Goal: Find specific page/section: Find specific page/section

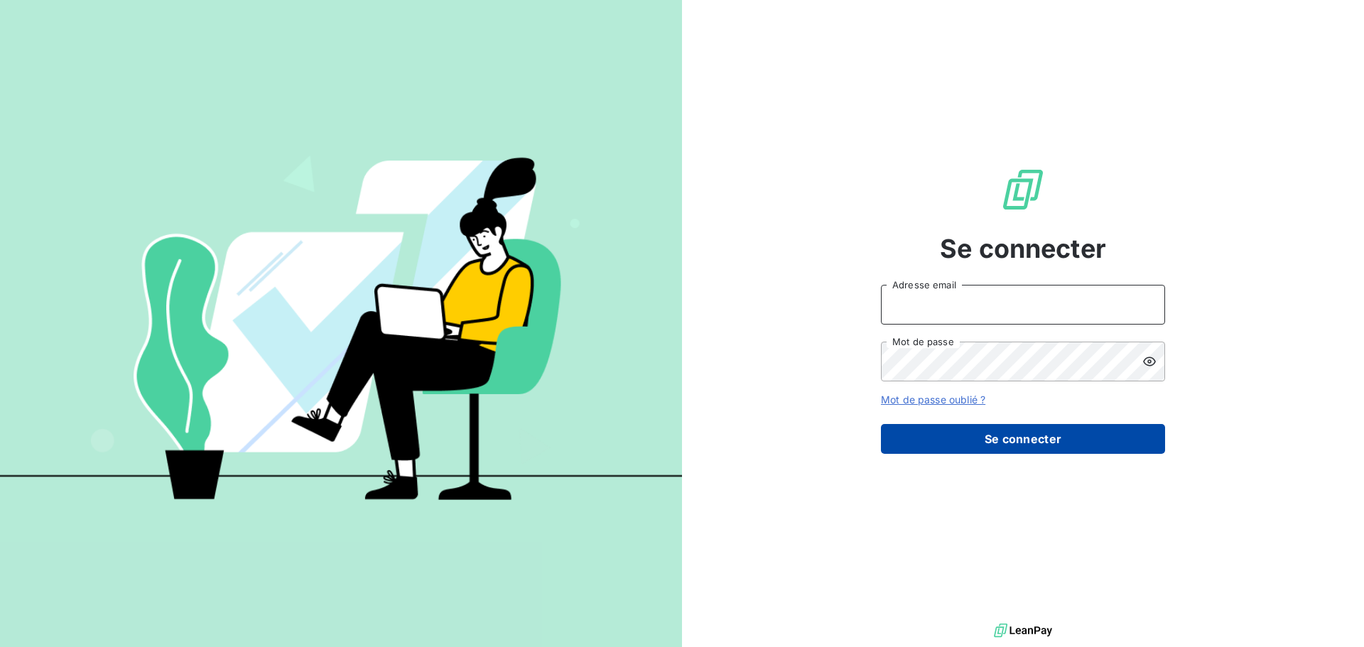
type input "[EMAIL_ADDRESS][DOMAIN_NAME]"
click at [1050, 443] on button "Se connecter" at bounding box center [1023, 439] width 284 height 30
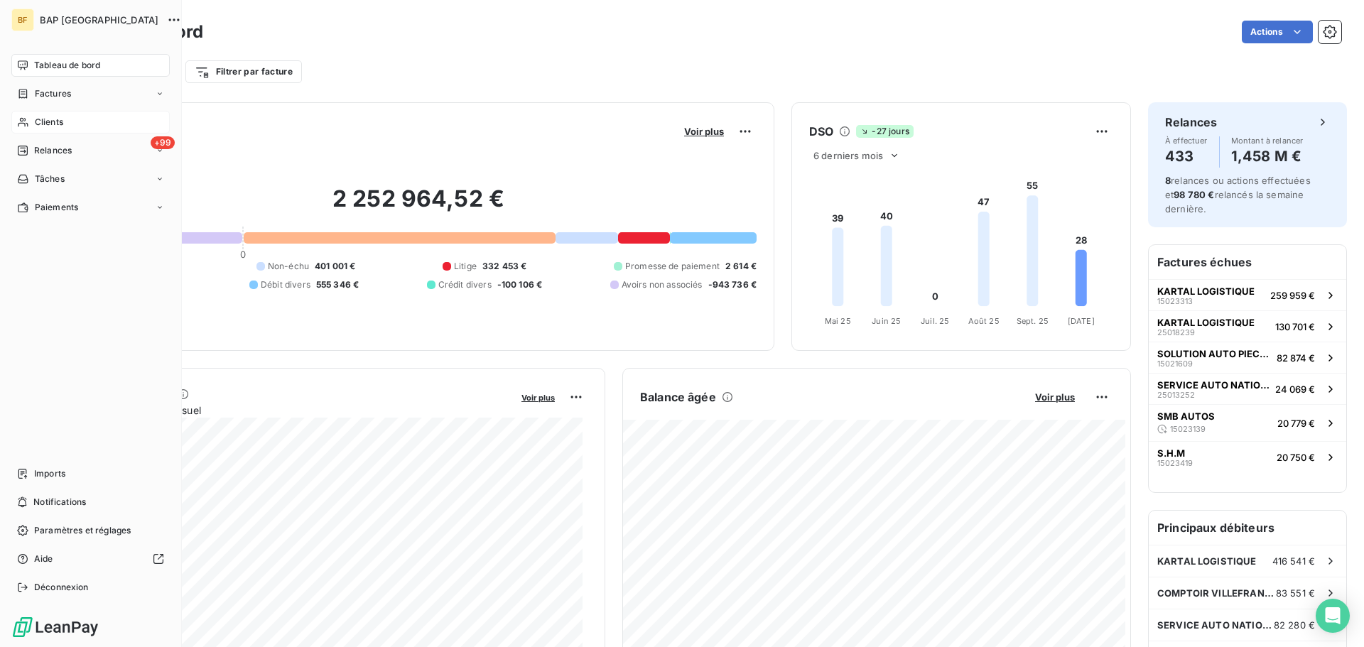
click at [41, 121] on span "Clients" at bounding box center [49, 122] width 28 height 13
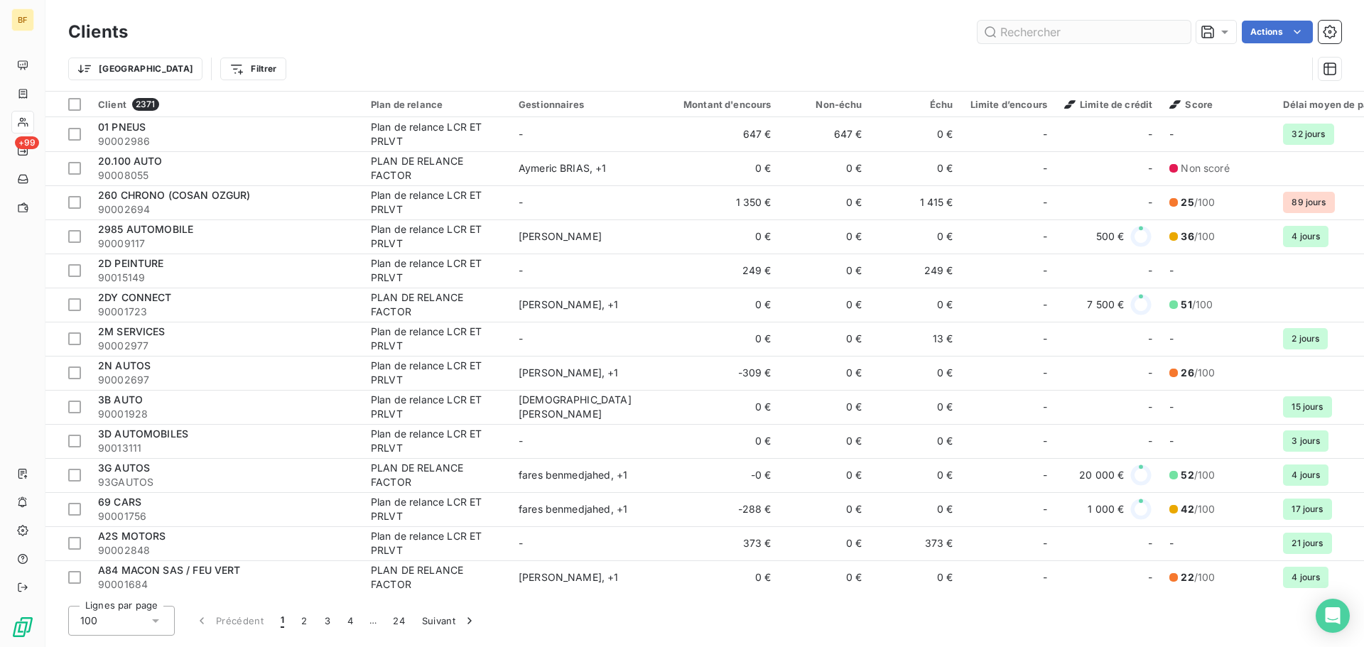
click at [1034, 32] on input "text" at bounding box center [1084, 32] width 213 height 23
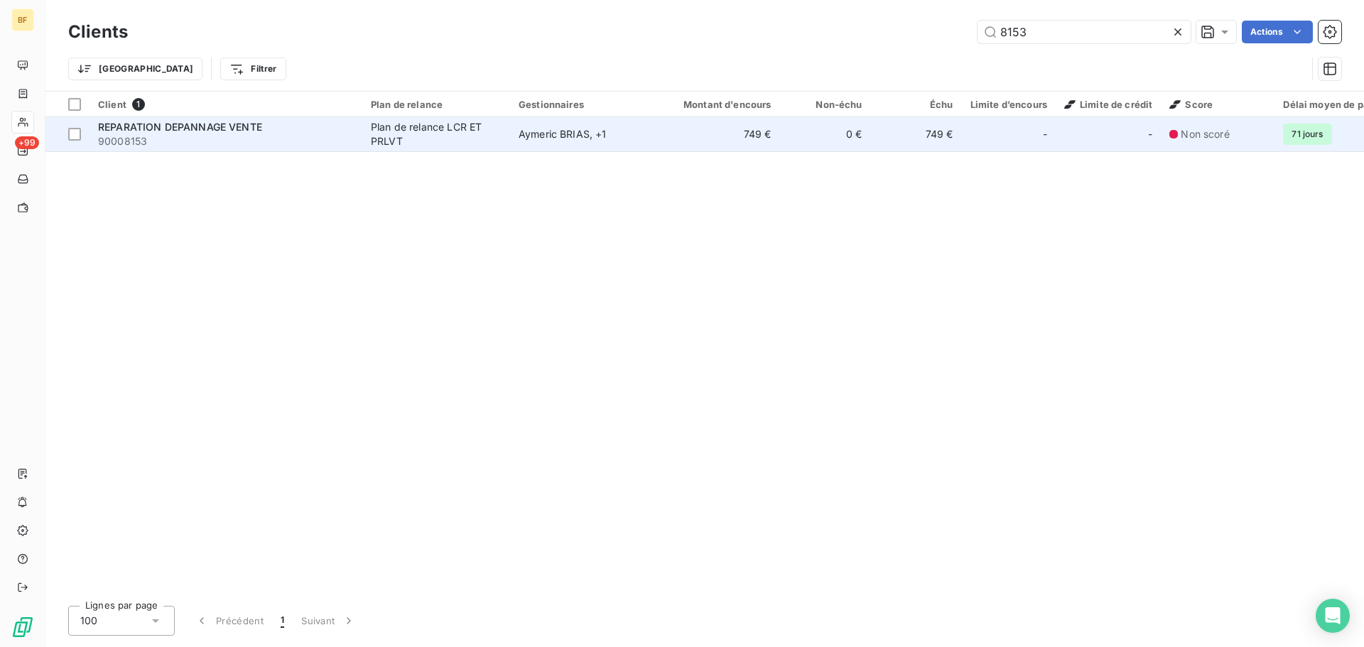
type input "8153"
click at [167, 131] on span "REPARATION DEPANNAGE VENTE" at bounding box center [180, 127] width 164 height 12
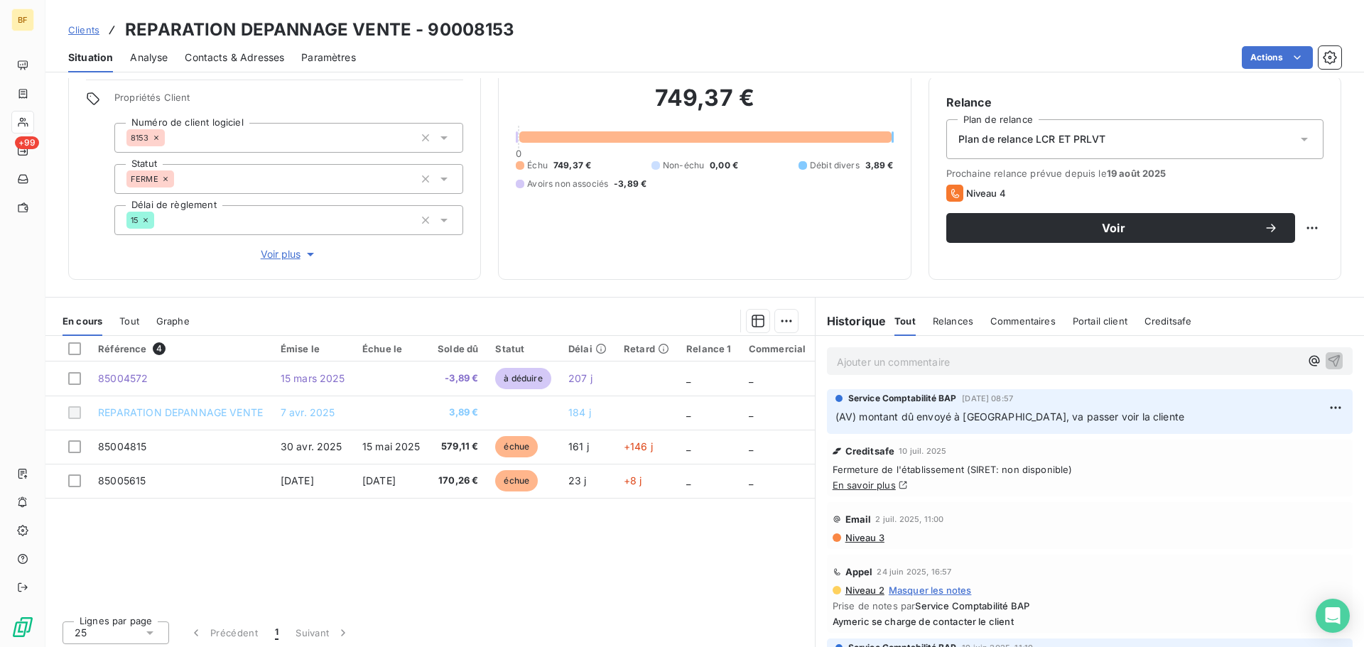
scroll to position [115, 0]
